Goal: Information Seeking & Learning: Learn about a topic

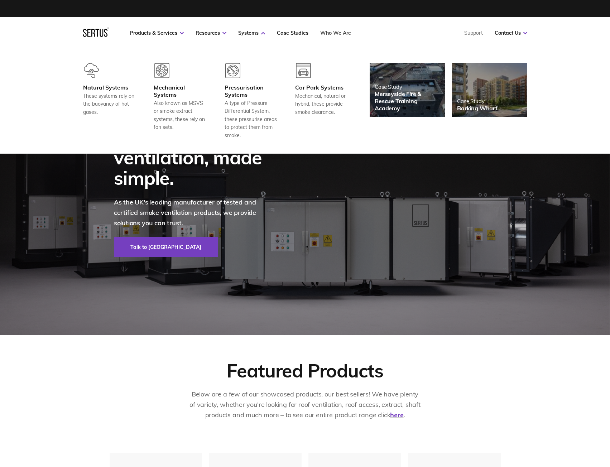
click at [341, 31] on link "Who We Are" at bounding box center [335, 33] width 31 height 6
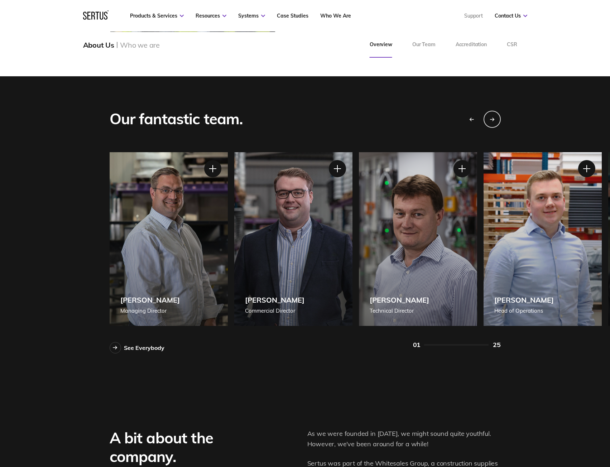
scroll to position [573, 0]
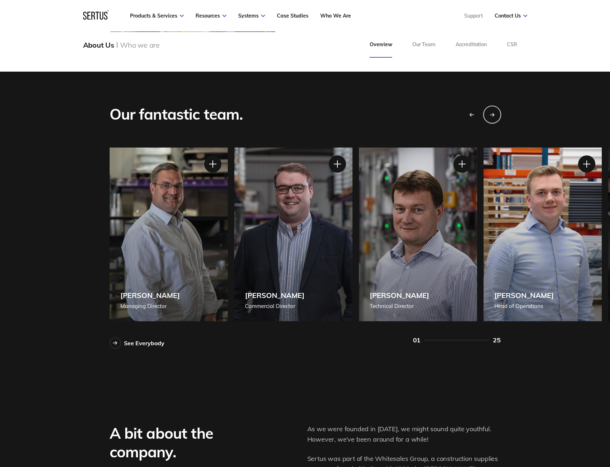
click at [492, 112] on icon "Next slide" at bounding box center [491, 114] width 5 height 4
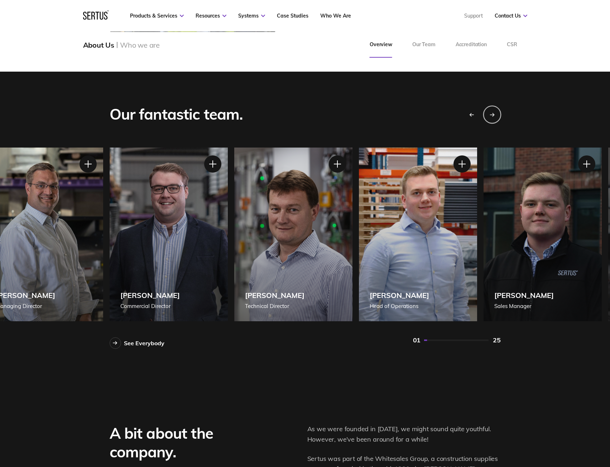
click at [492, 112] on icon "Next slide" at bounding box center [491, 114] width 5 height 4
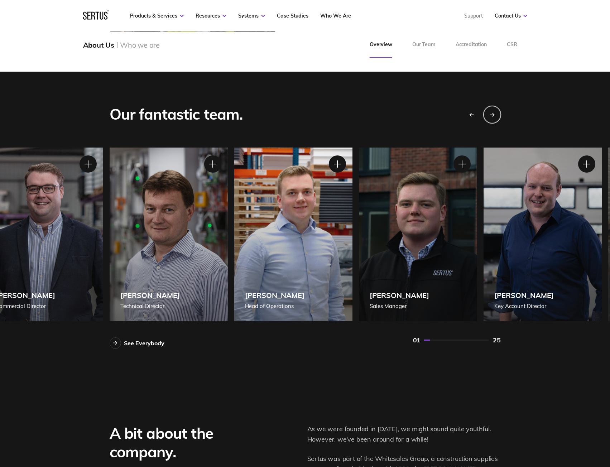
click at [492, 112] on icon "Next slide" at bounding box center [491, 114] width 5 height 4
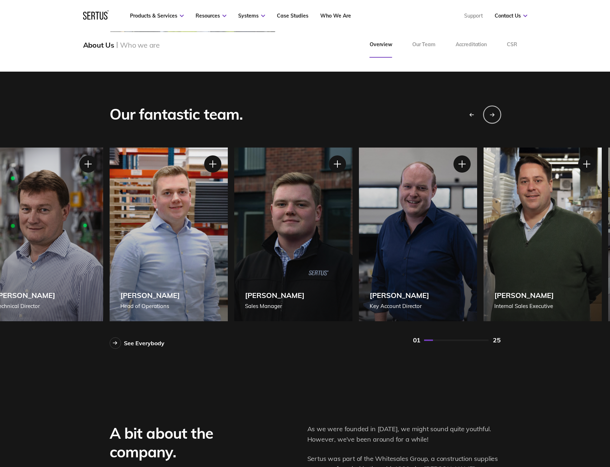
click at [492, 112] on icon "Next slide" at bounding box center [491, 114] width 5 height 4
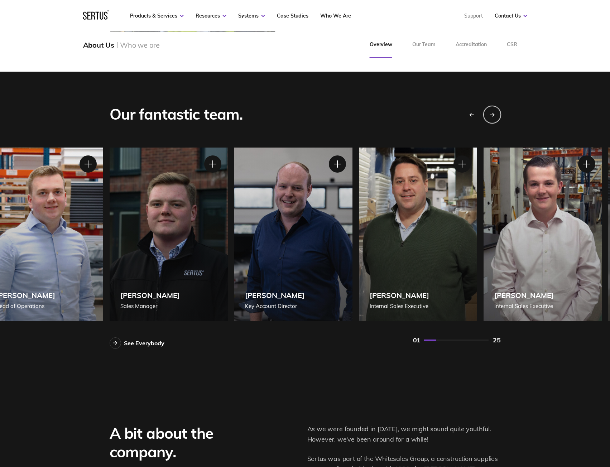
click at [492, 112] on icon "Next slide" at bounding box center [491, 114] width 5 height 4
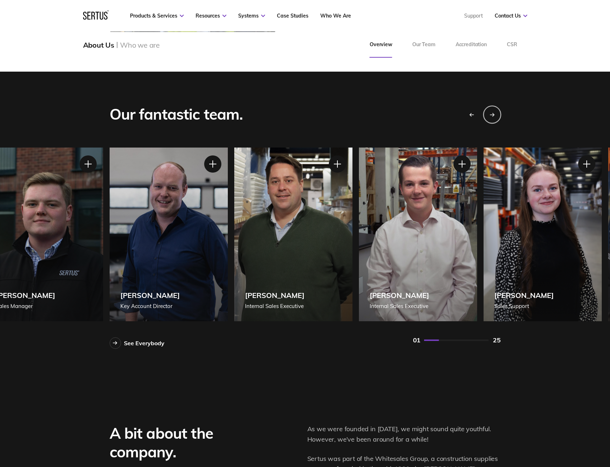
click at [492, 112] on icon "Next slide" at bounding box center [491, 114] width 5 height 4
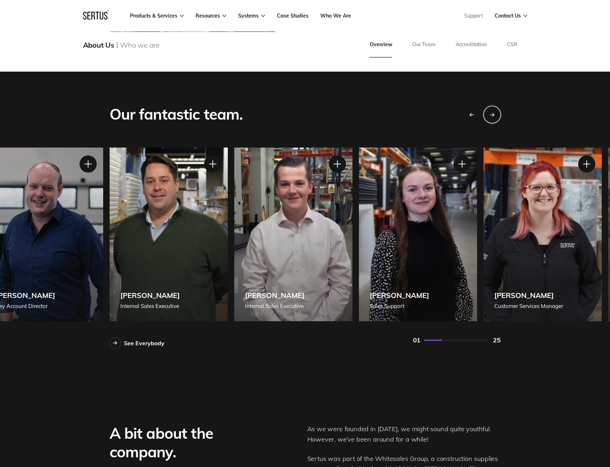
click at [492, 112] on icon "Next slide" at bounding box center [491, 114] width 5 height 4
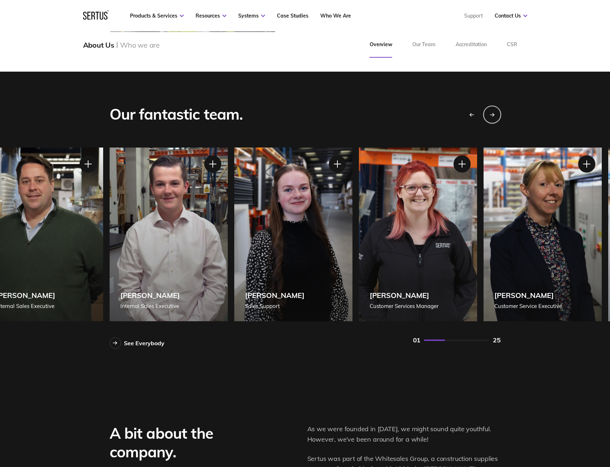
click at [492, 112] on icon "Next slide" at bounding box center [491, 114] width 5 height 4
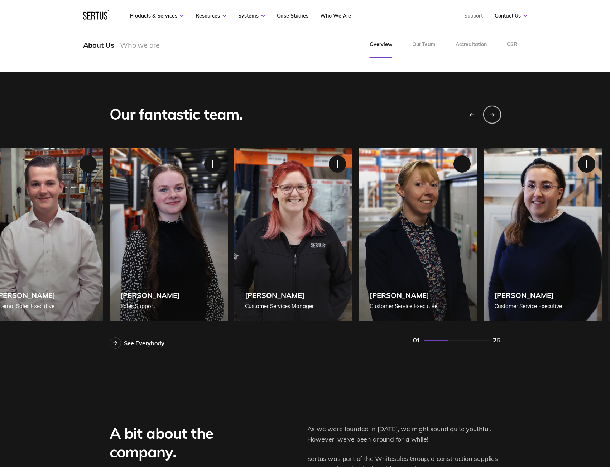
click at [492, 112] on icon "Next slide" at bounding box center [491, 114] width 5 height 4
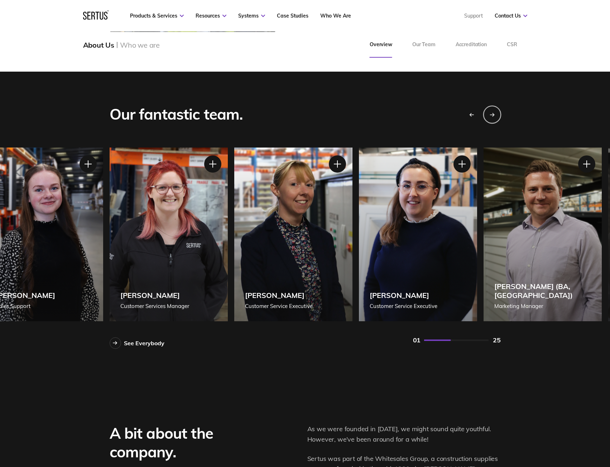
click at [492, 112] on icon "Next slide" at bounding box center [491, 114] width 5 height 4
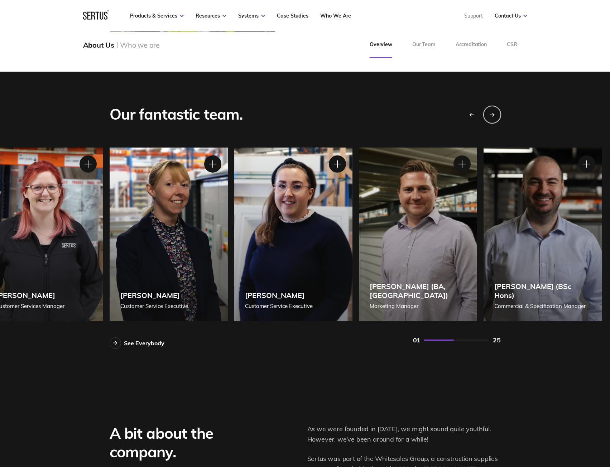
click at [492, 112] on icon "Next slide" at bounding box center [491, 114] width 5 height 4
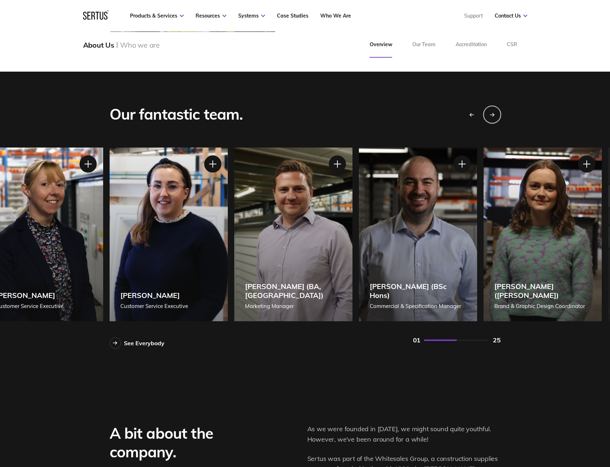
click at [492, 112] on icon "Next slide" at bounding box center [491, 114] width 5 height 4
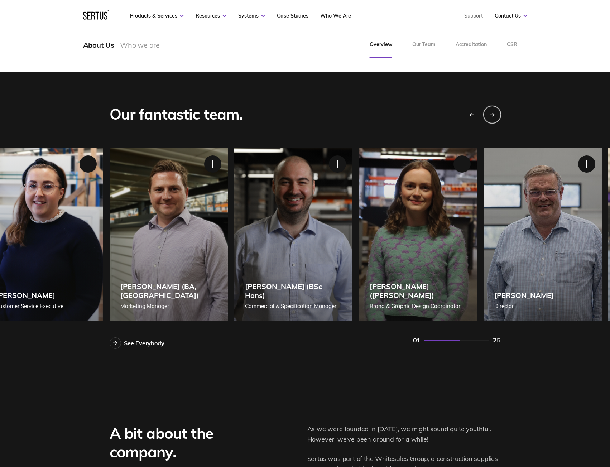
click at [492, 112] on icon "Next slide" at bounding box center [491, 114] width 5 height 4
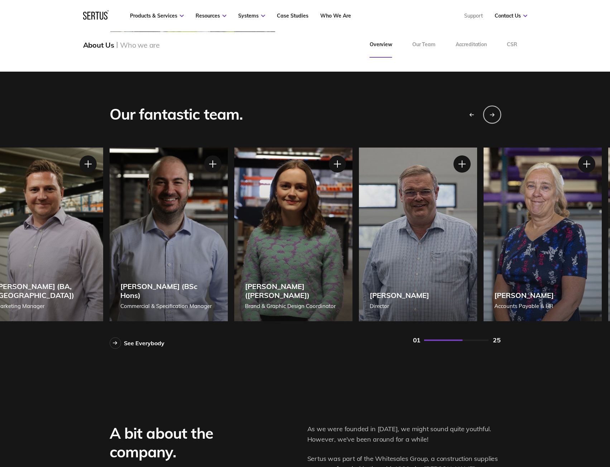
click at [492, 112] on icon "Next slide" at bounding box center [491, 114] width 5 height 4
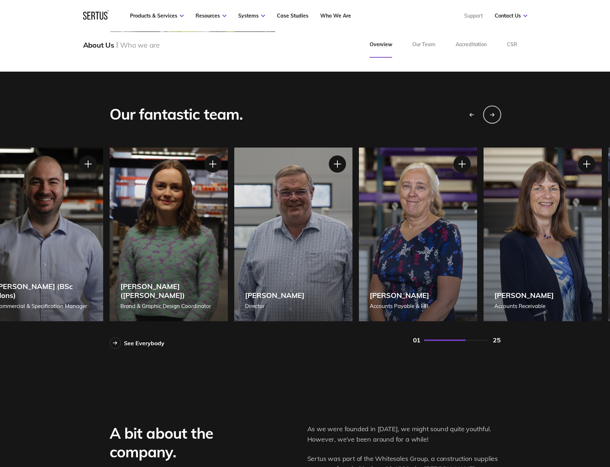
click at [492, 112] on icon "Next slide" at bounding box center [491, 114] width 5 height 4
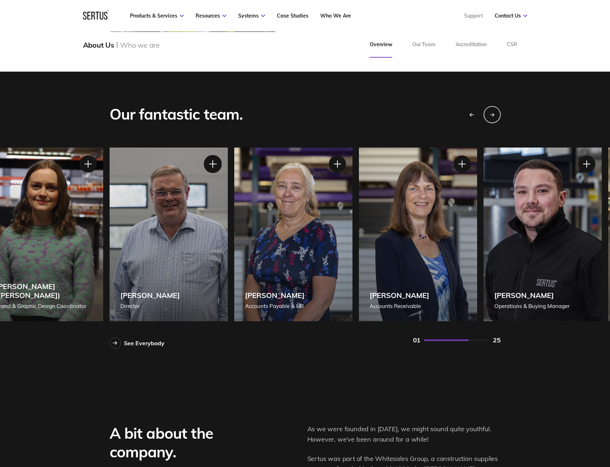
click at [207, 162] on div at bounding box center [212, 164] width 18 height 18
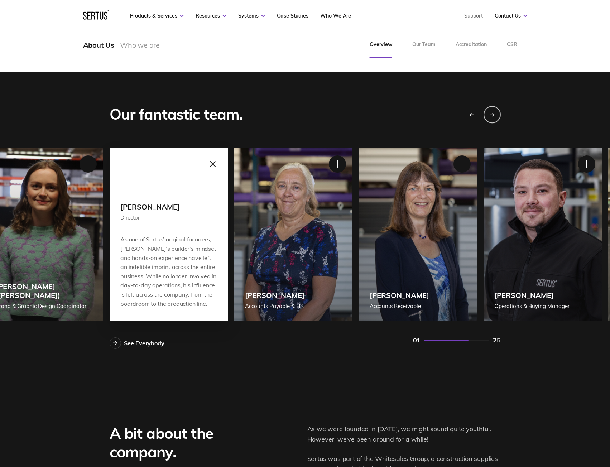
click at [213, 162] on div at bounding box center [212, 164] width 18 height 18
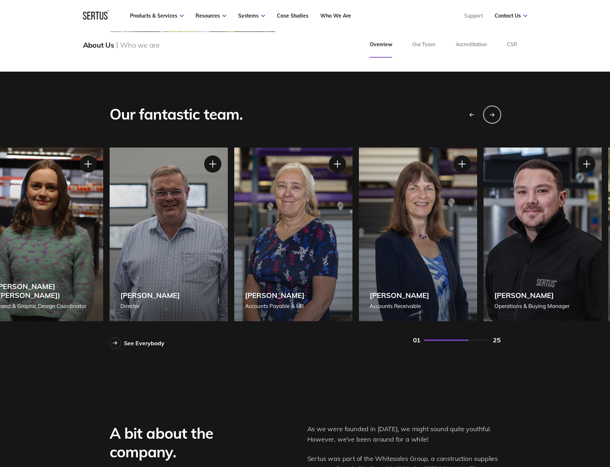
click at [494, 116] on icon "Next slide" at bounding box center [491, 114] width 5 height 4
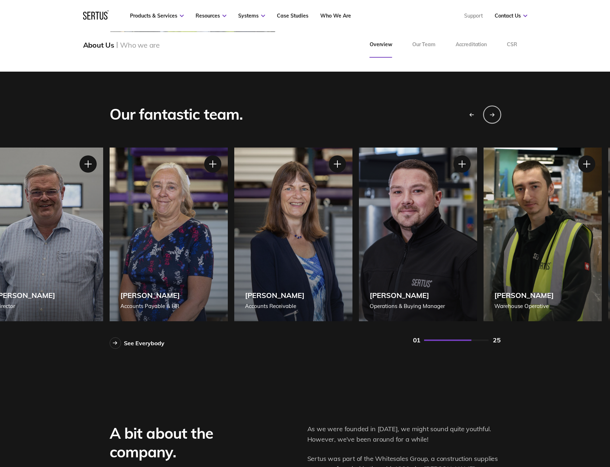
click at [494, 116] on icon "Next slide" at bounding box center [491, 114] width 5 height 4
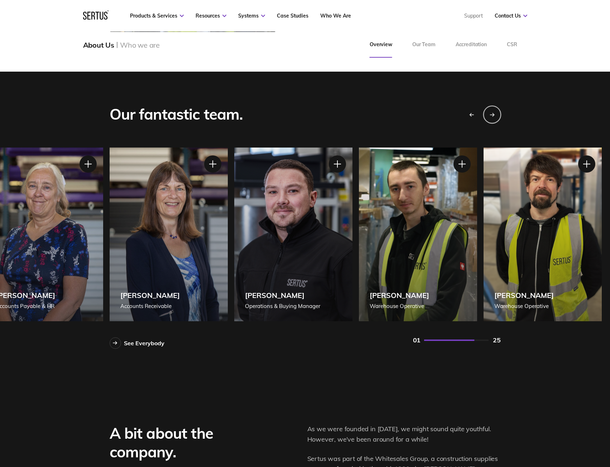
click at [494, 116] on icon "Next slide" at bounding box center [491, 114] width 5 height 4
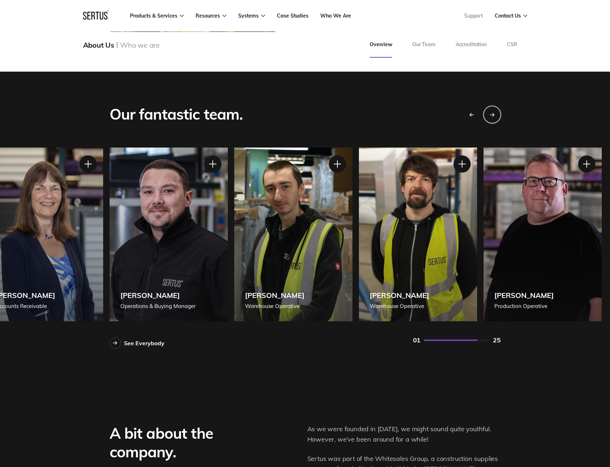
click at [494, 116] on icon "Next slide" at bounding box center [491, 114] width 5 height 4
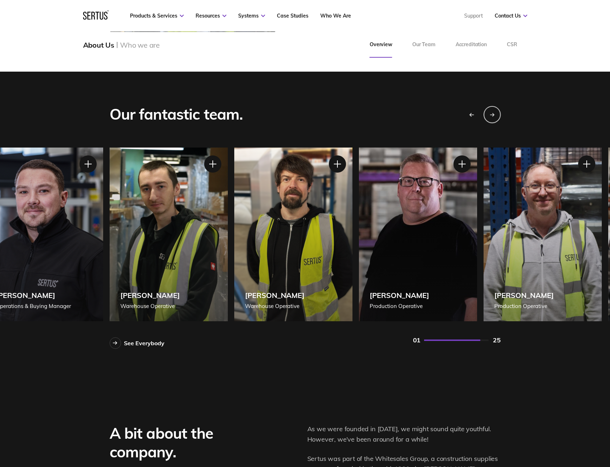
click at [472, 115] on icon "Previous slide" at bounding box center [471, 115] width 4 height 0
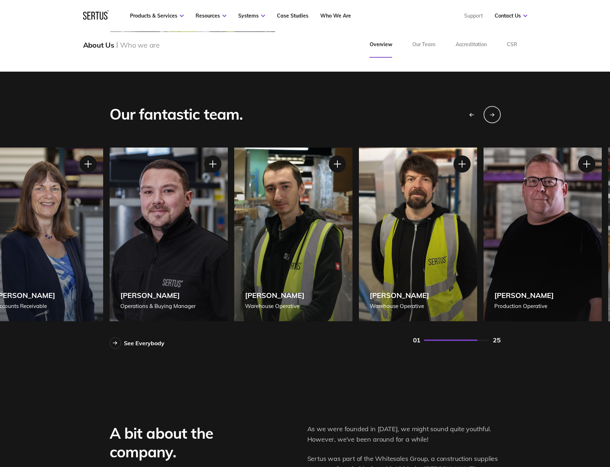
click at [472, 115] on icon "Previous slide" at bounding box center [471, 115] width 4 height 0
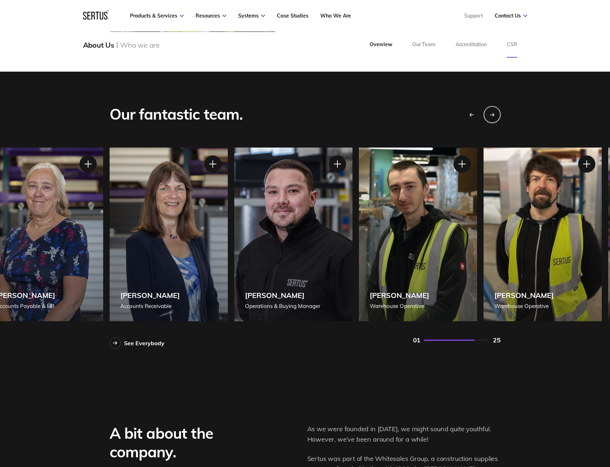
click at [512, 45] on link "CSR" at bounding box center [511, 45] width 30 height 26
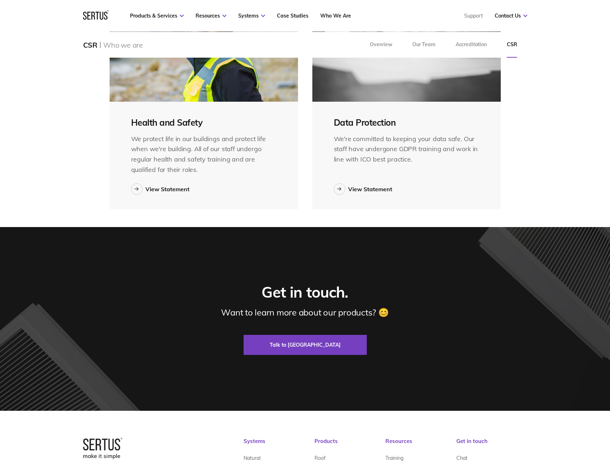
scroll to position [752, 0]
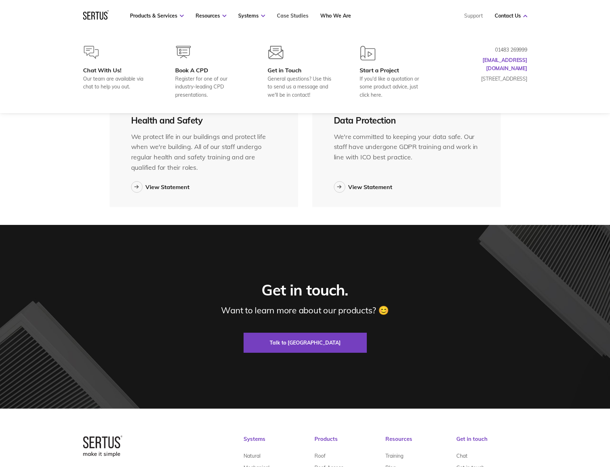
click at [285, 13] on link "Case Studies" at bounding box center [292, 16] width 31 height 6
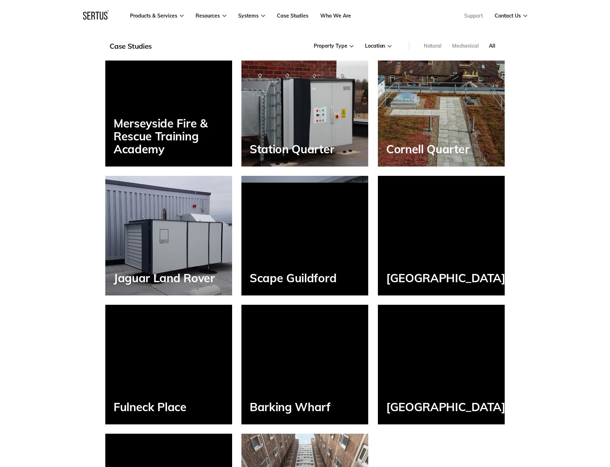
scroll to position [680, 0]
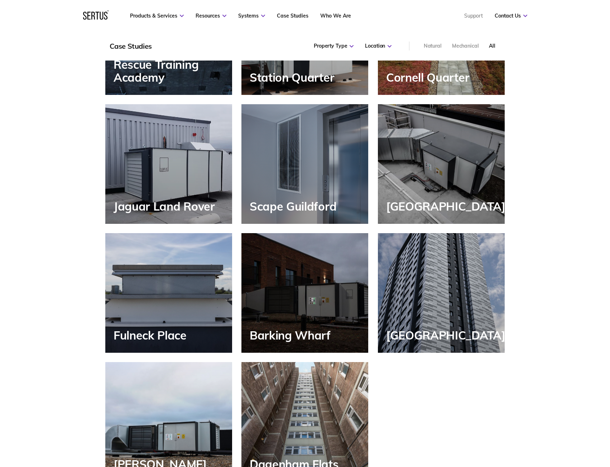
click at [327, 141] on div "Scape Guildford" at bounding box center [304, 164] width 127 height 120
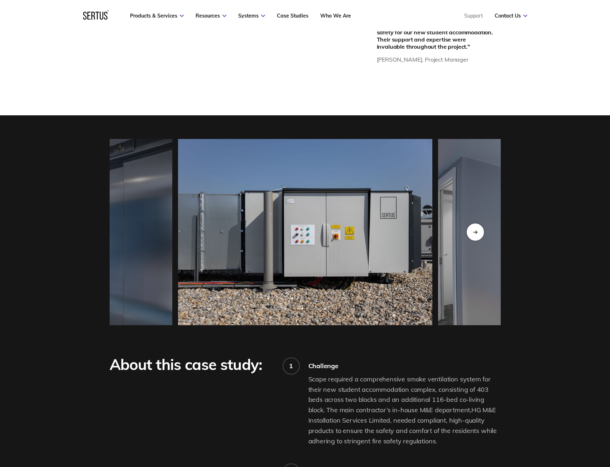
scroll to position [680, 0]
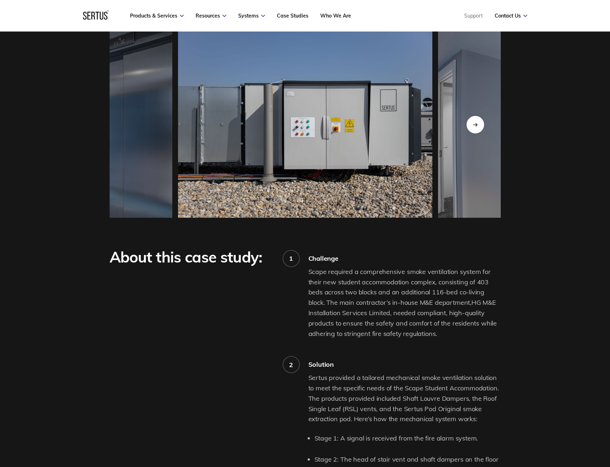
click at [476, 130] on div "Next slide" at bounding box center [475, 125] width 18 height 18
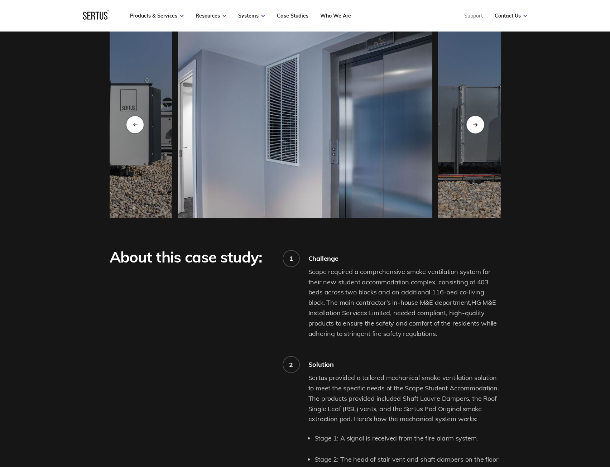
click at [476, 129] on div "Next slide" at bounding box center [475, 125] width 18 height 18
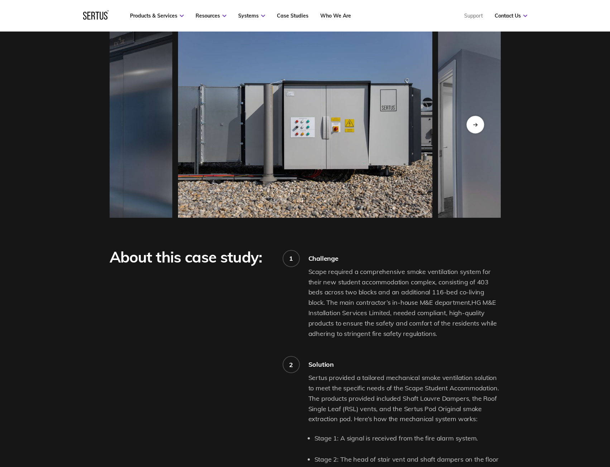
click at [476, 129] on div "Next slide" at bounding box center [475, 125] width 18 height 18
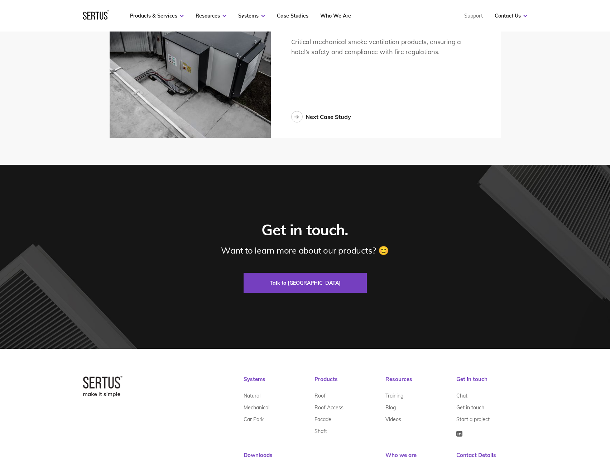
scroll to position [1754, 0]
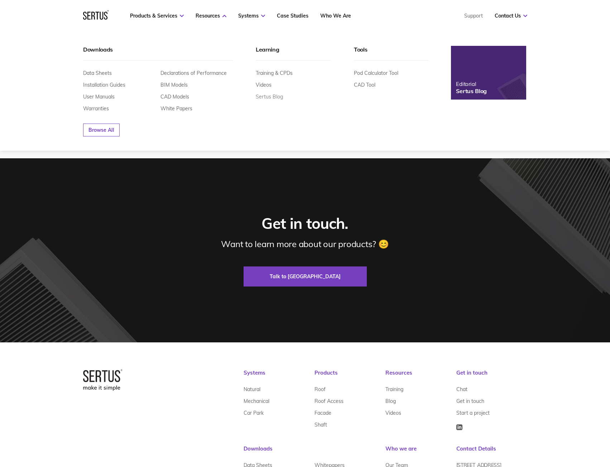
click at [276, 98] on link "Sertus Blog" at bounding box center [269, 96] width 27 height 6
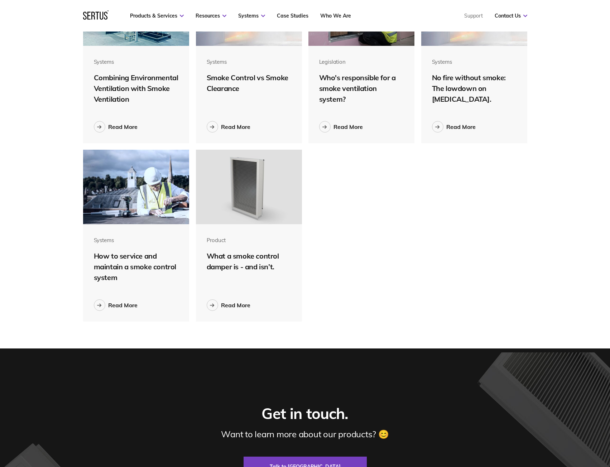
scroll to position [2649, 0]
